Goal: Find specific page/section: Find specific page/section

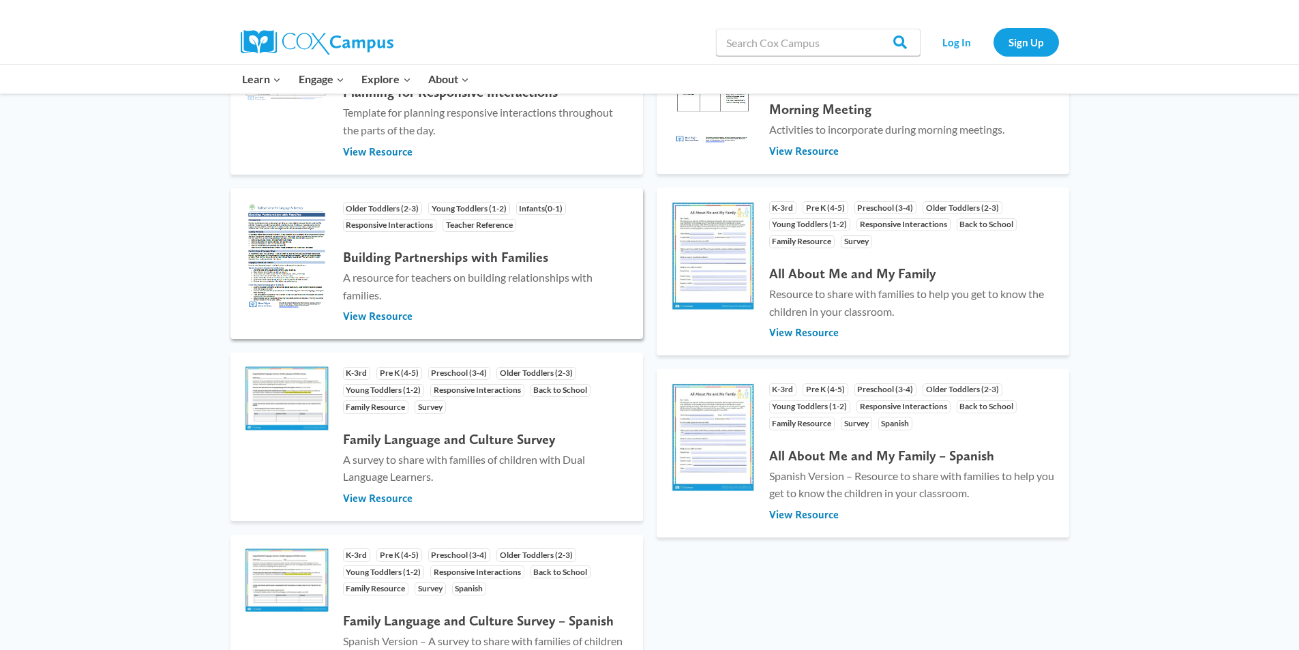
scroll to position [750, 0]
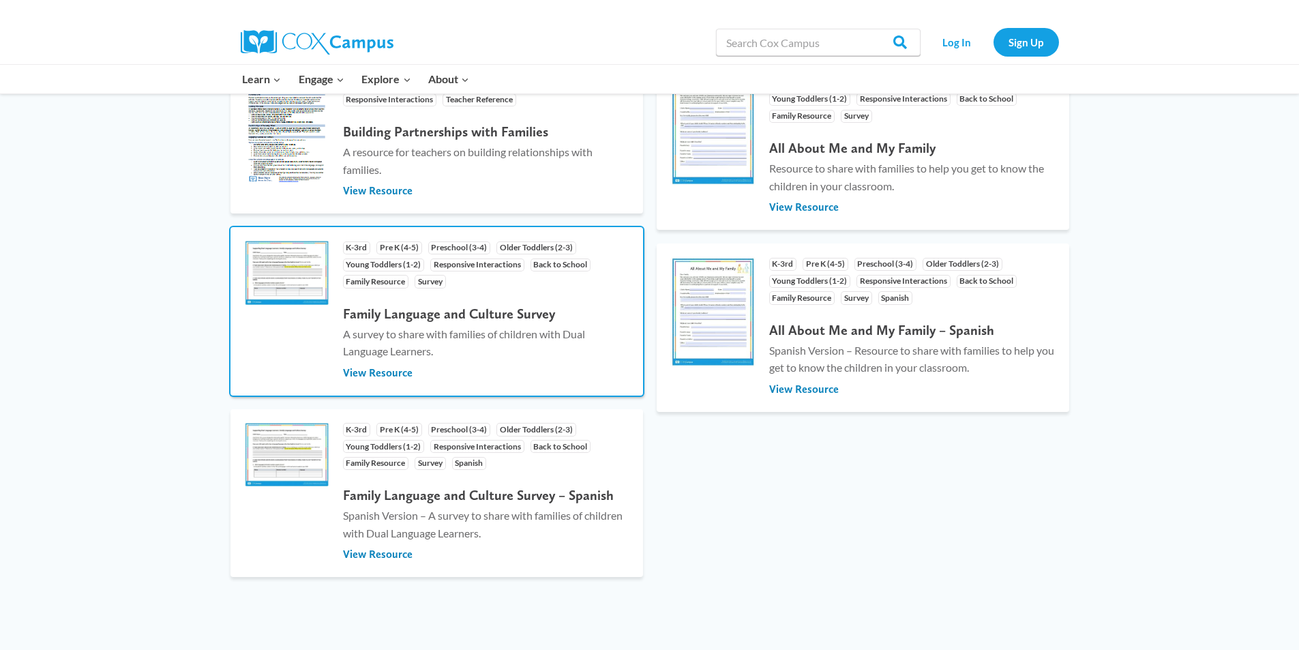
click at [452, 321] on h4 "Family Language and Culture Survey" at bounding box center [486, 313] width 286 height 16
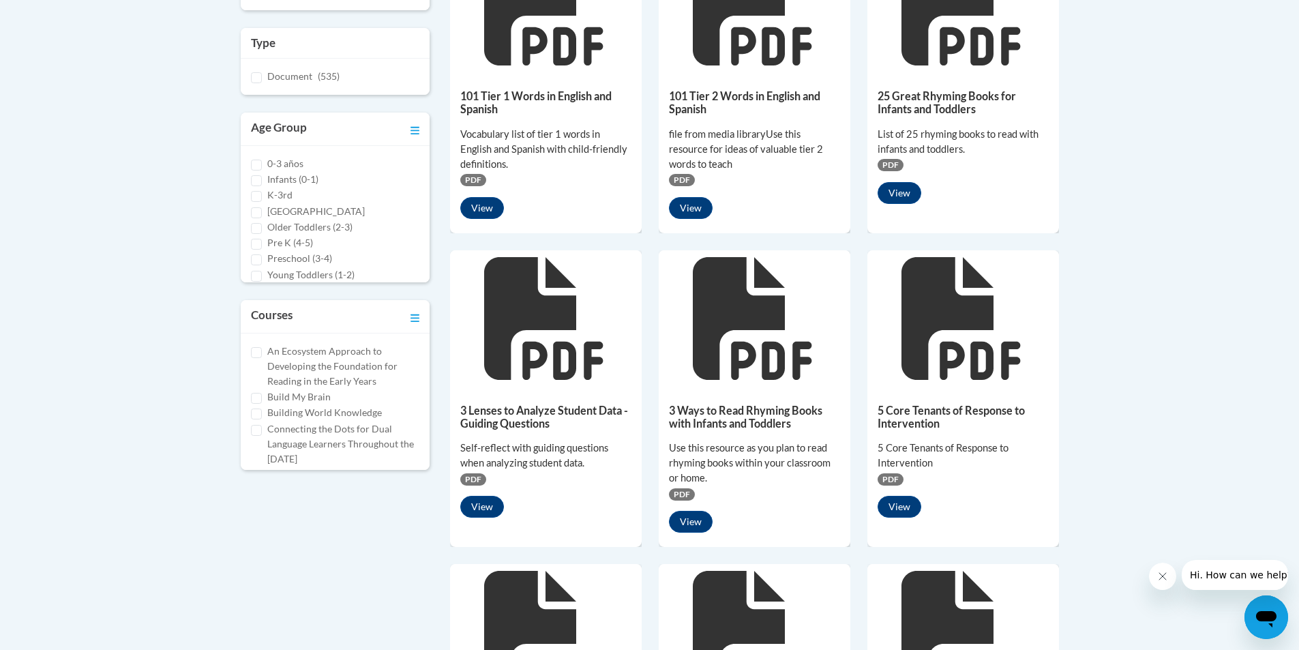
scroll to position [409, 0]
